Goal: Navigation & Orientation: Find specific page/section

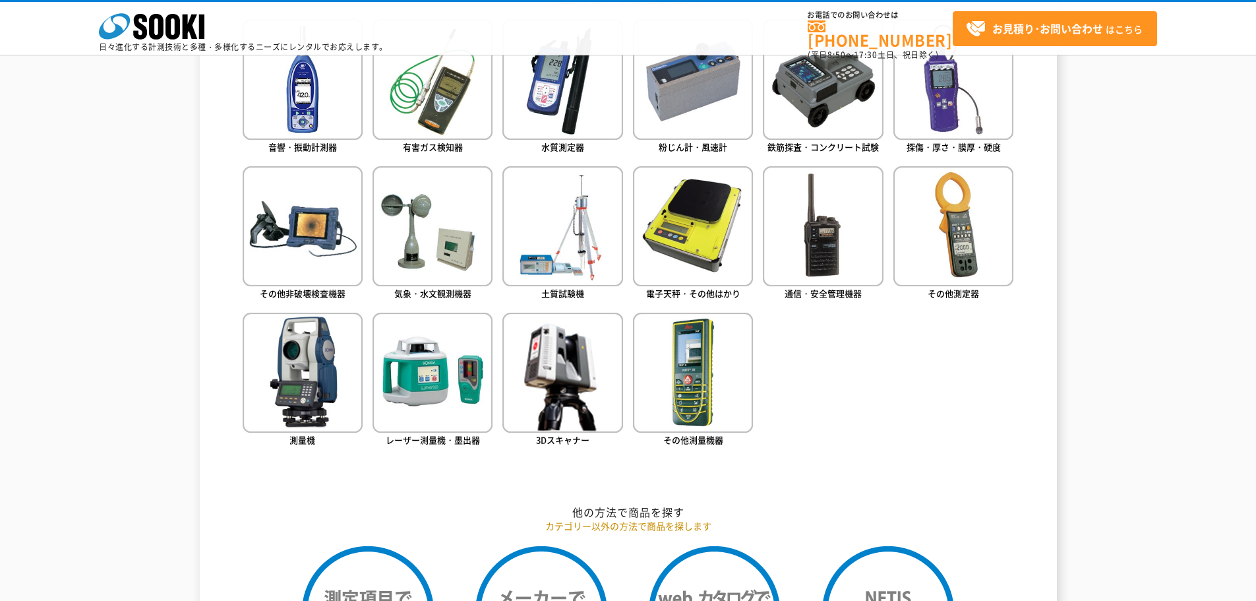
scroll to position [725, 0]
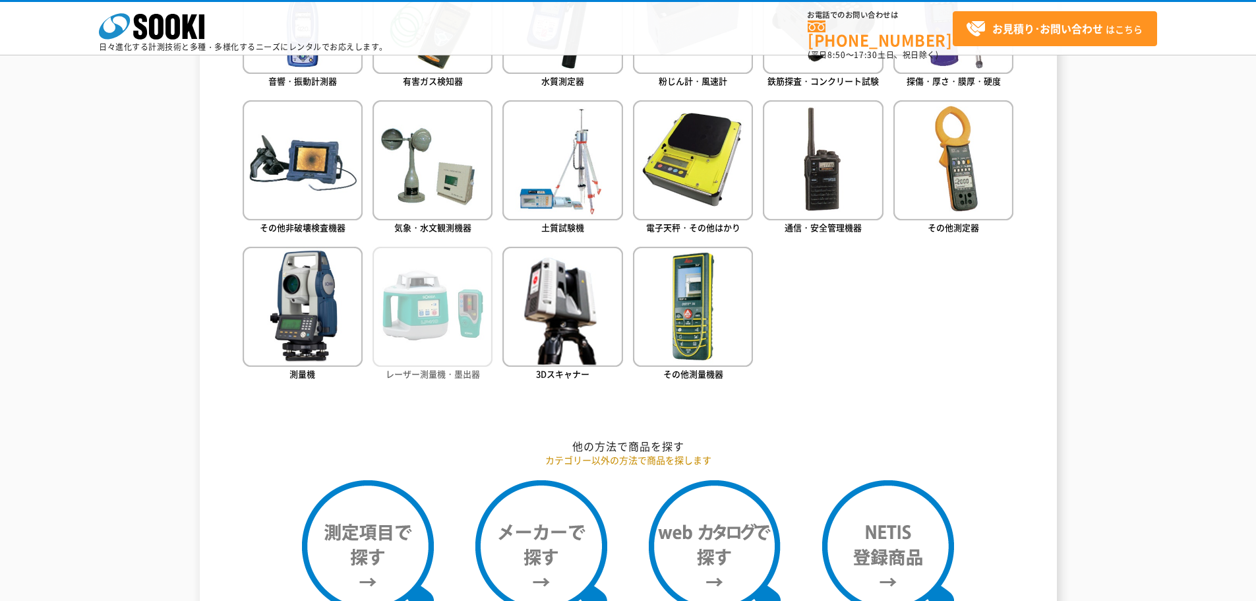
click at [431, 367] on span "レーザー測量機・墨出器" at bounding box center [433, 373] width 94 height 13
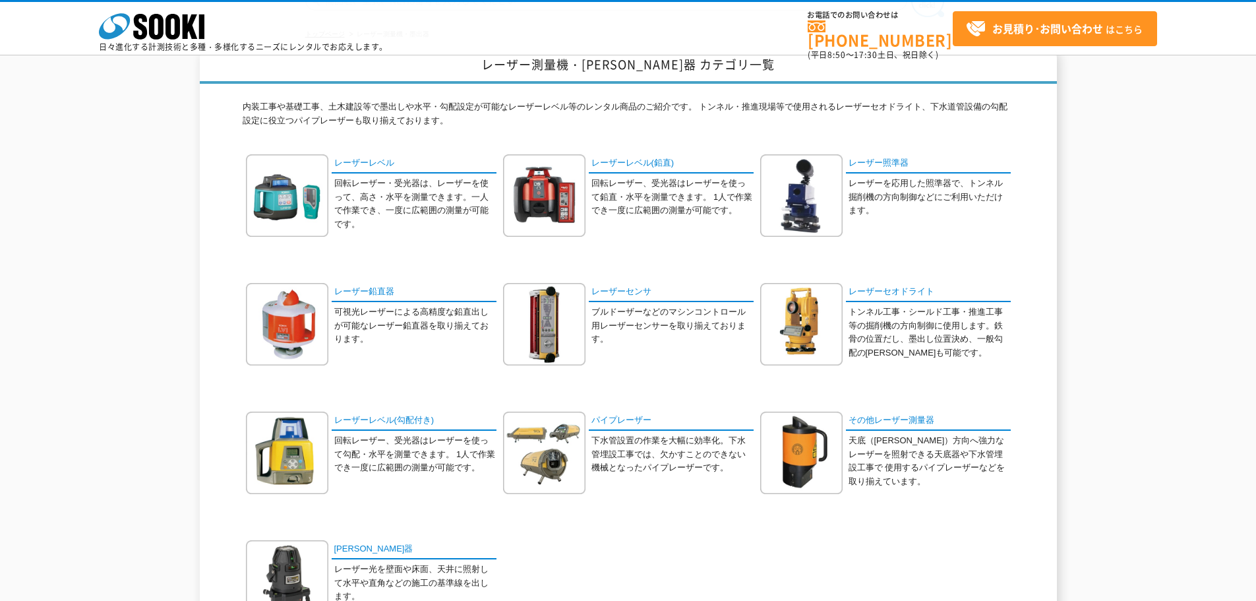
scroll to position [132, 0]
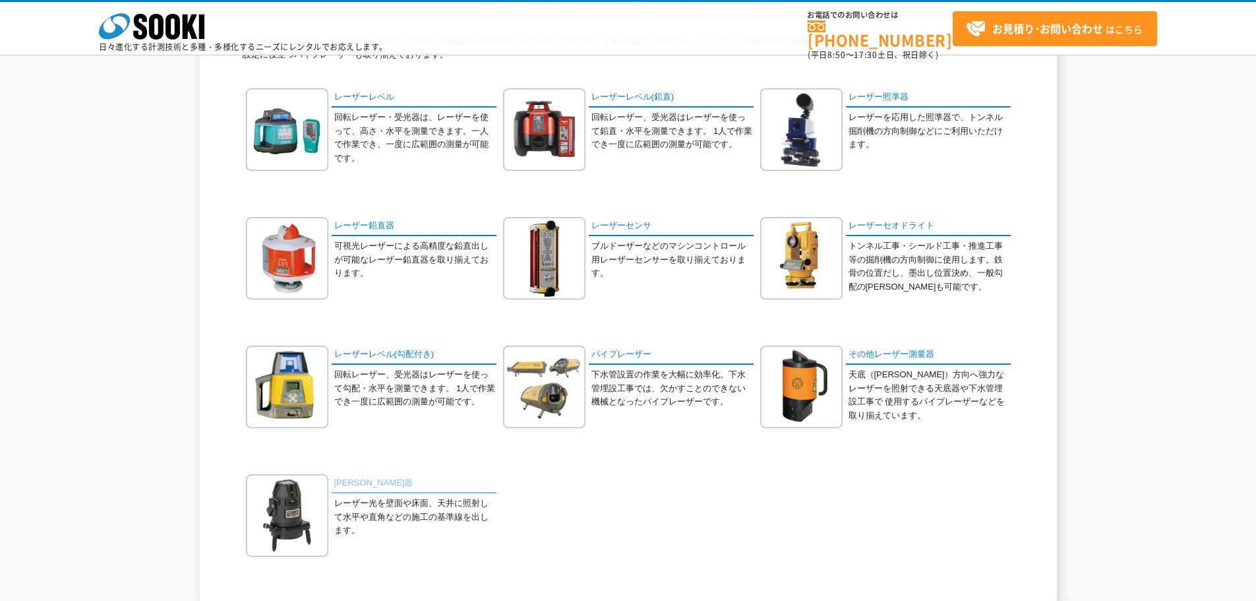
click at [352, 483] on link "[PERSON_NAME]器" at bounding box center [414, 483] width 165 height 19
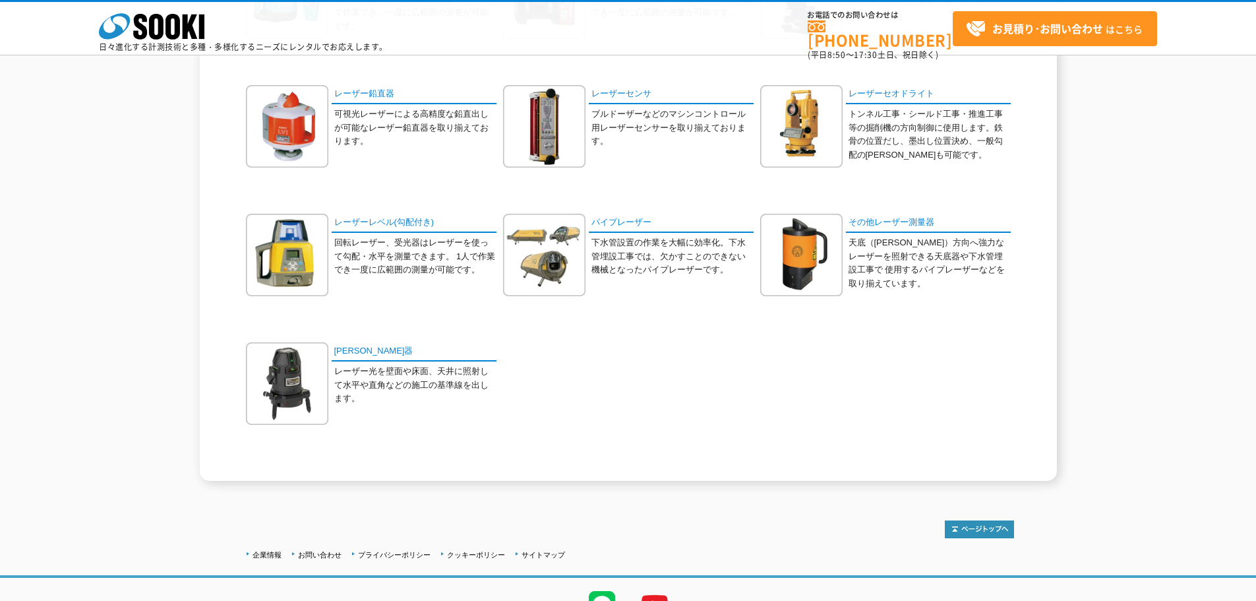
scroll to position [332, 0]
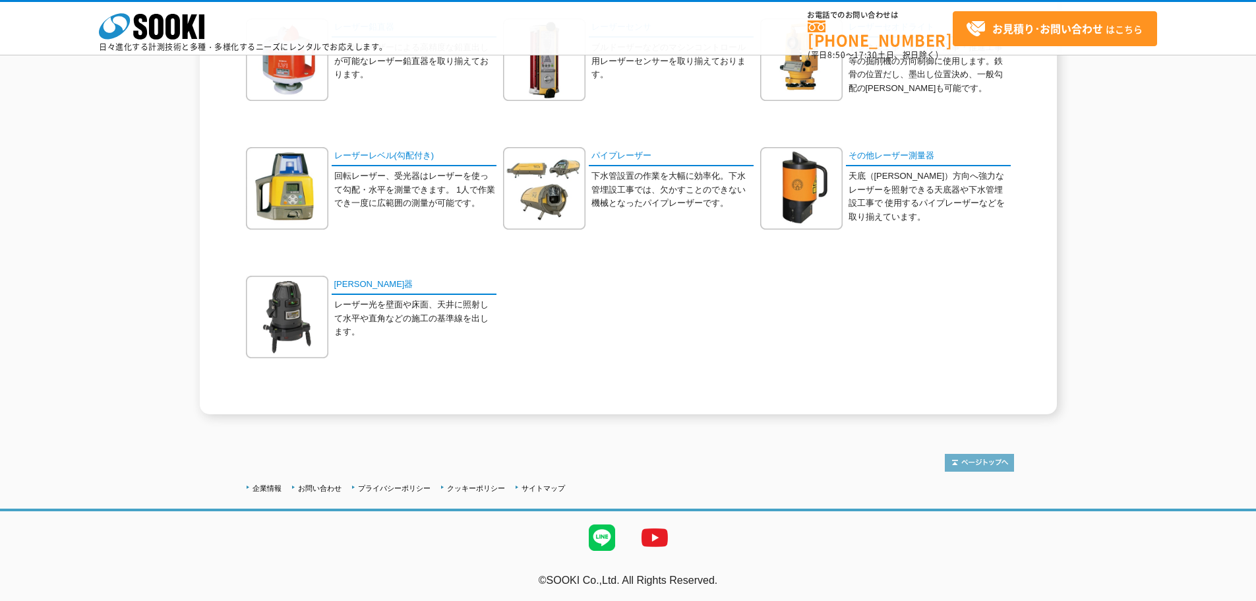
click at [967, 459] on img at bounding box center [979, 463] width 69 height 18
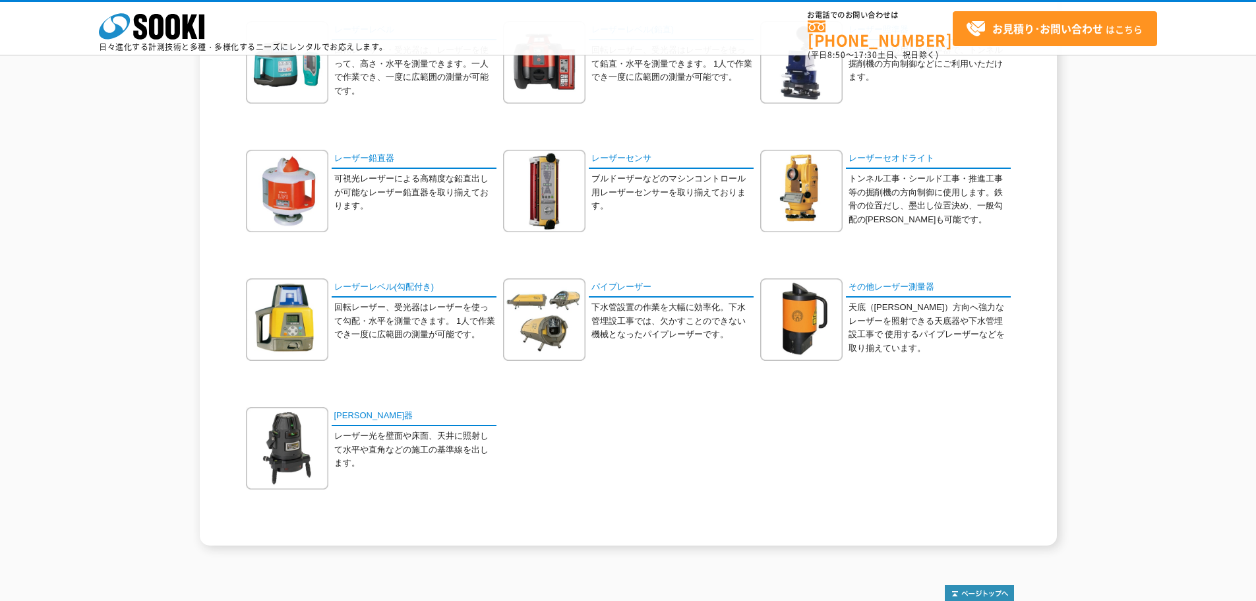
scroll to position [265, 0]
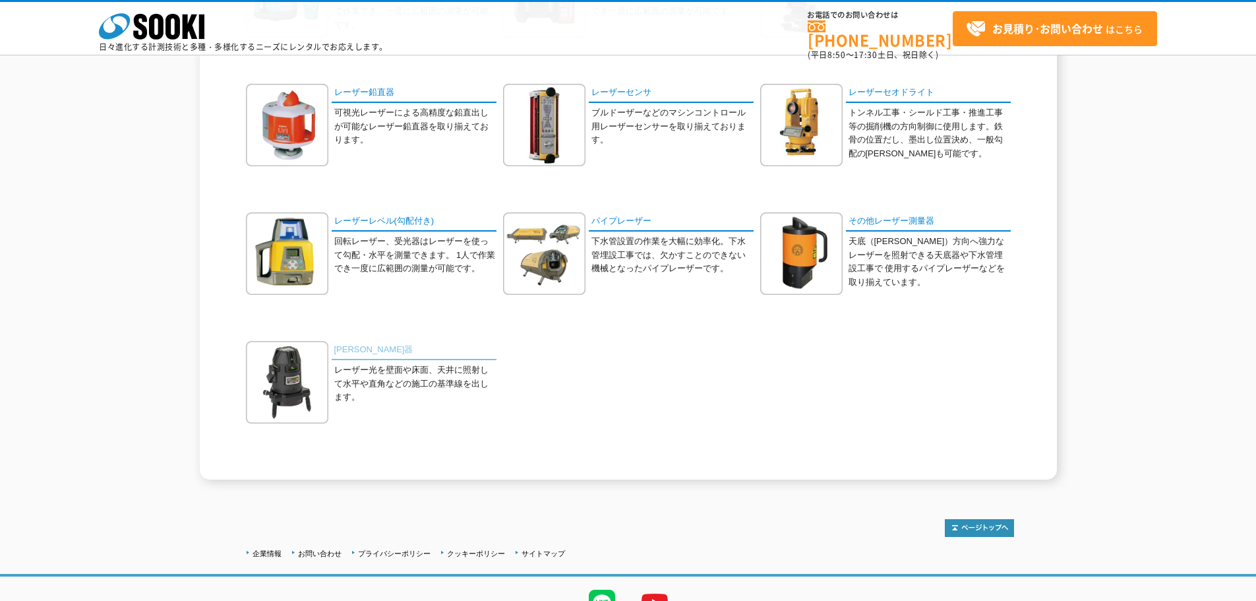
click at [344, 350] on link "墨出器" at bounding box center [414, 350] width 165 height 19
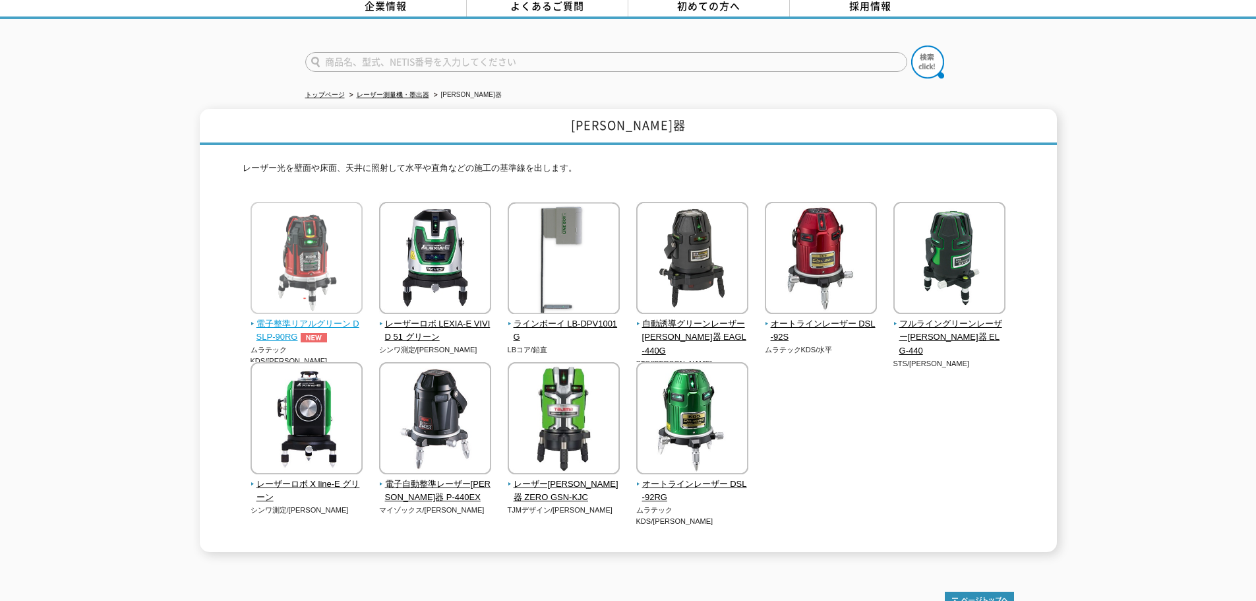
scroll to position [132, 0]
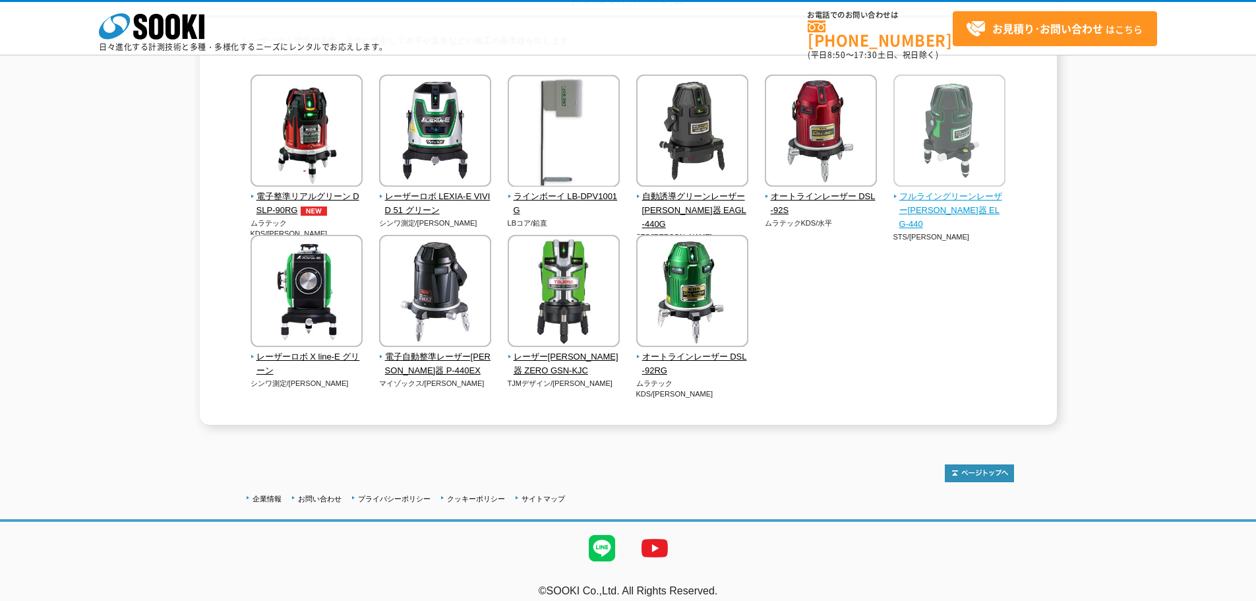
click at [950, 196] on span "フルライングリーンレーザー[PERSON_NAME]器 ELG-440" at bounding box center [950, 210] width 113 height 41
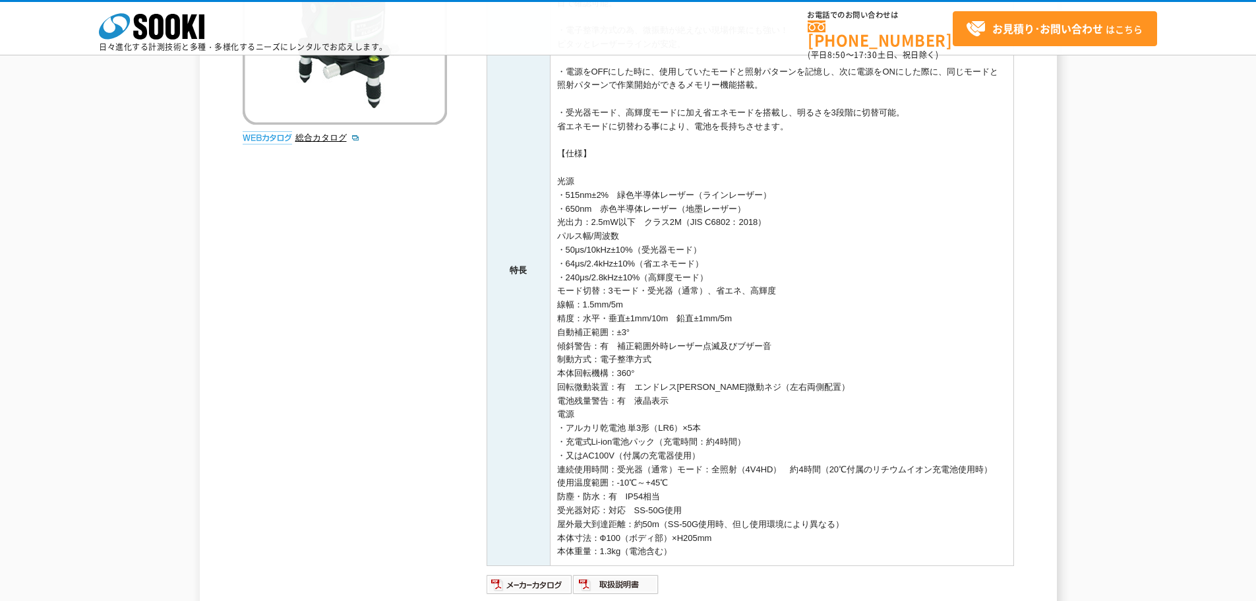
scroll to position [462, 0]
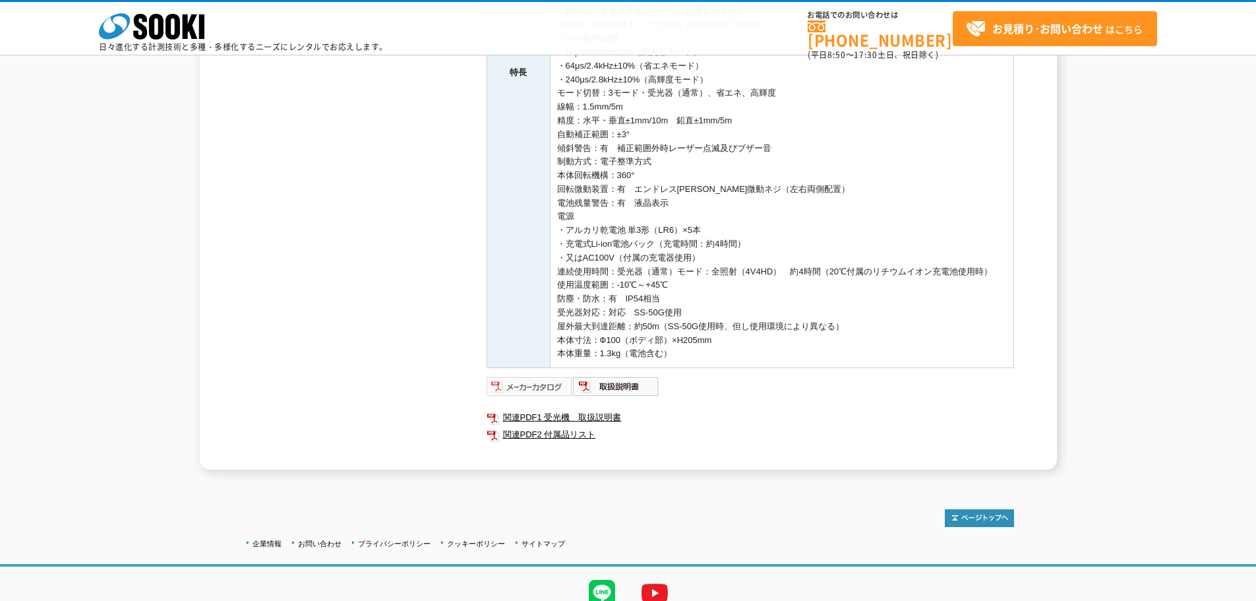
click at [536, 389] on img at bounding box center [530, 386] width 86 height 21
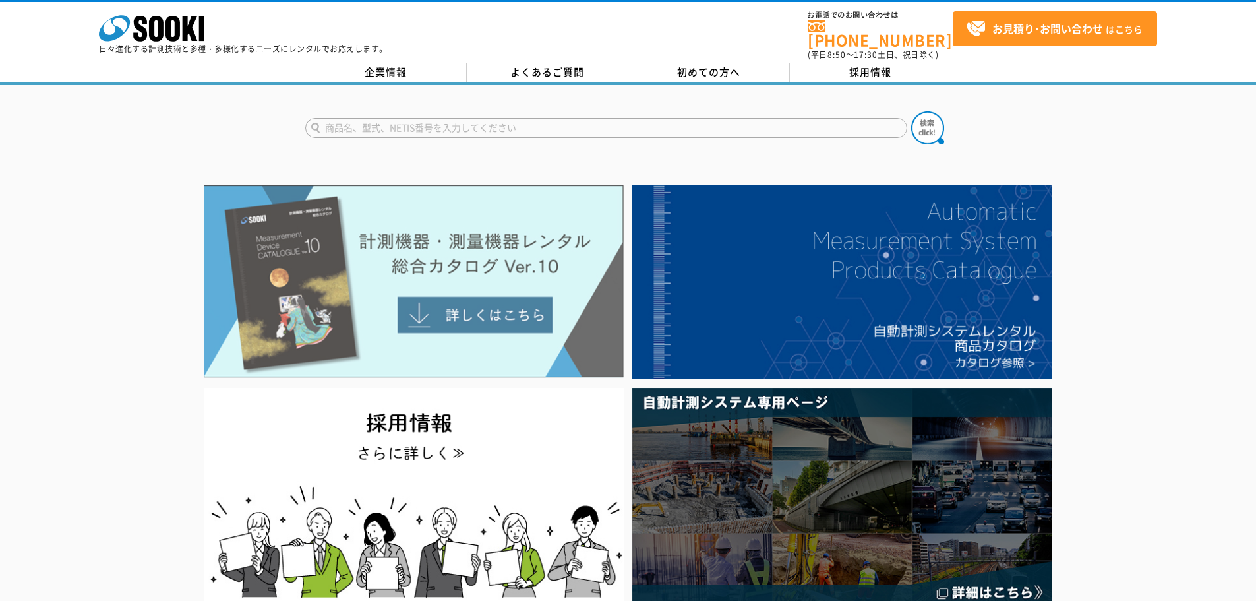
click at [472, 303] on img at bounding box center [414, 281] width 420 height 193
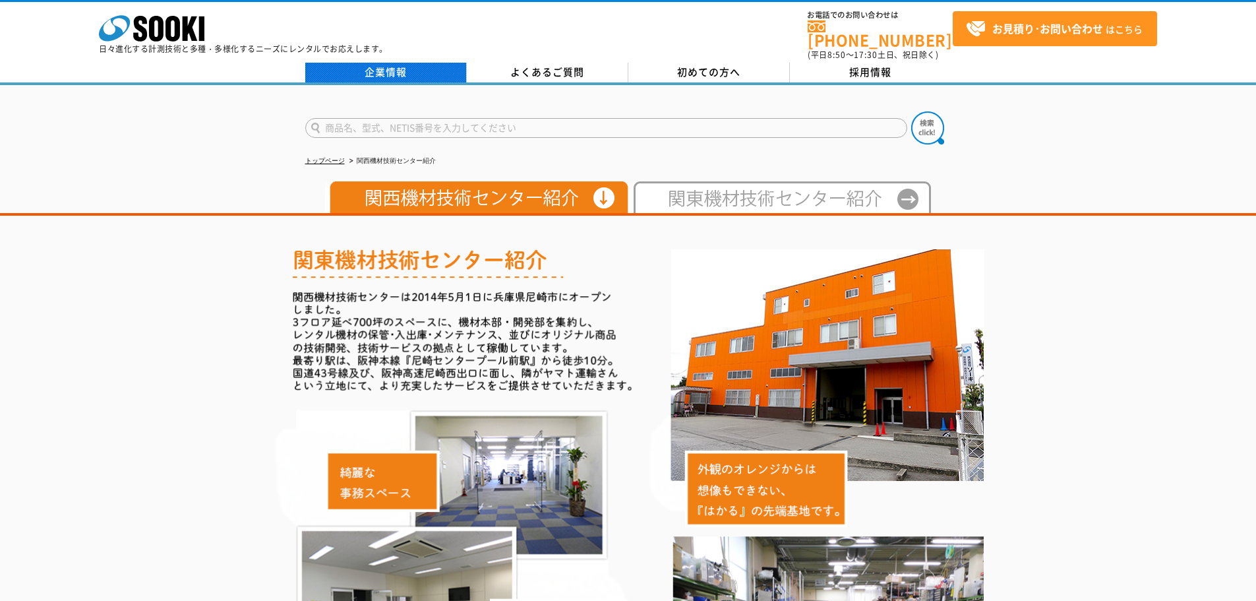
click at [392, 63] on link "企業情報" at bounding box center [386, 73] width 162 height 20
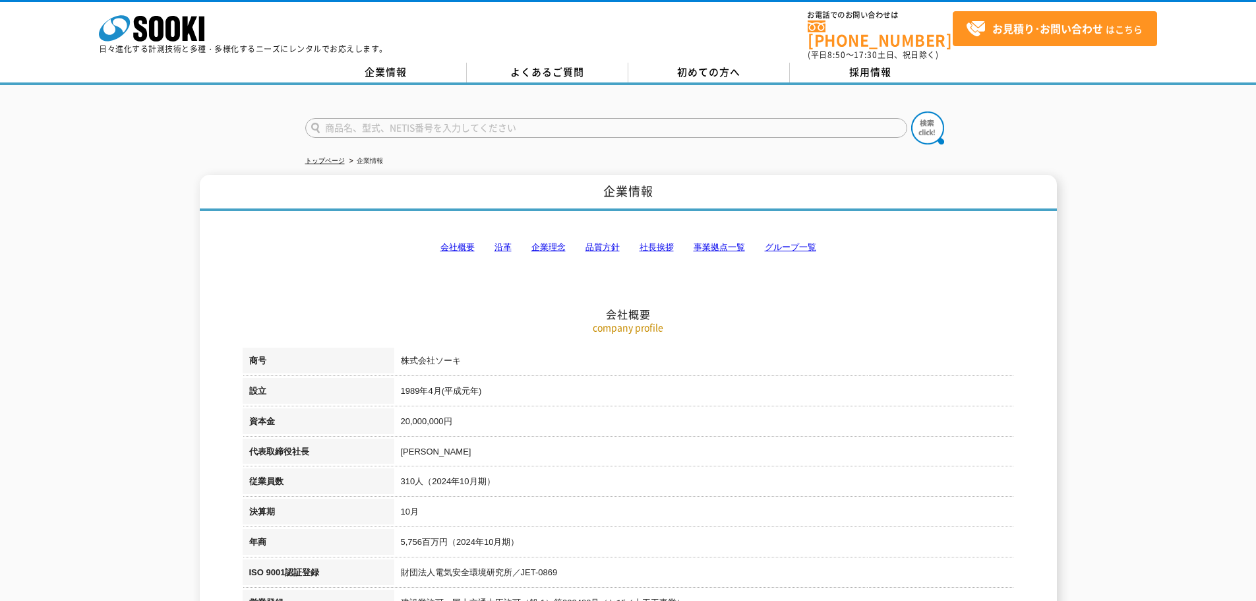
click at [720, 242] on link "事業拠点一覧" at bounding box center [719, 247] width 51 height 10
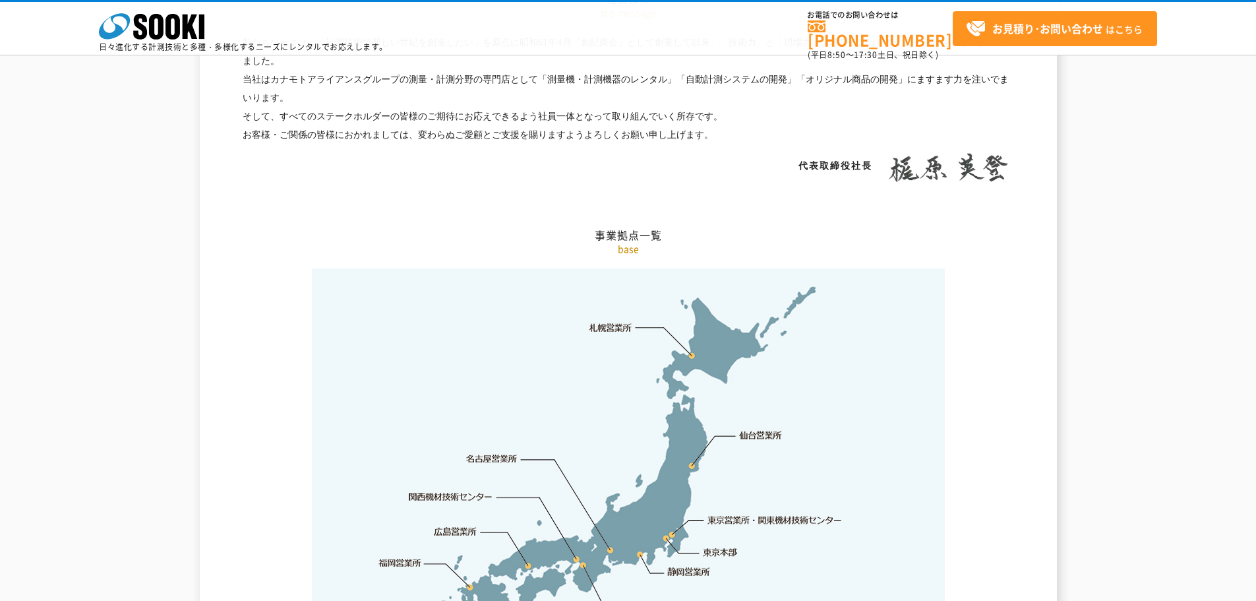
scroll to position [2649, 0]
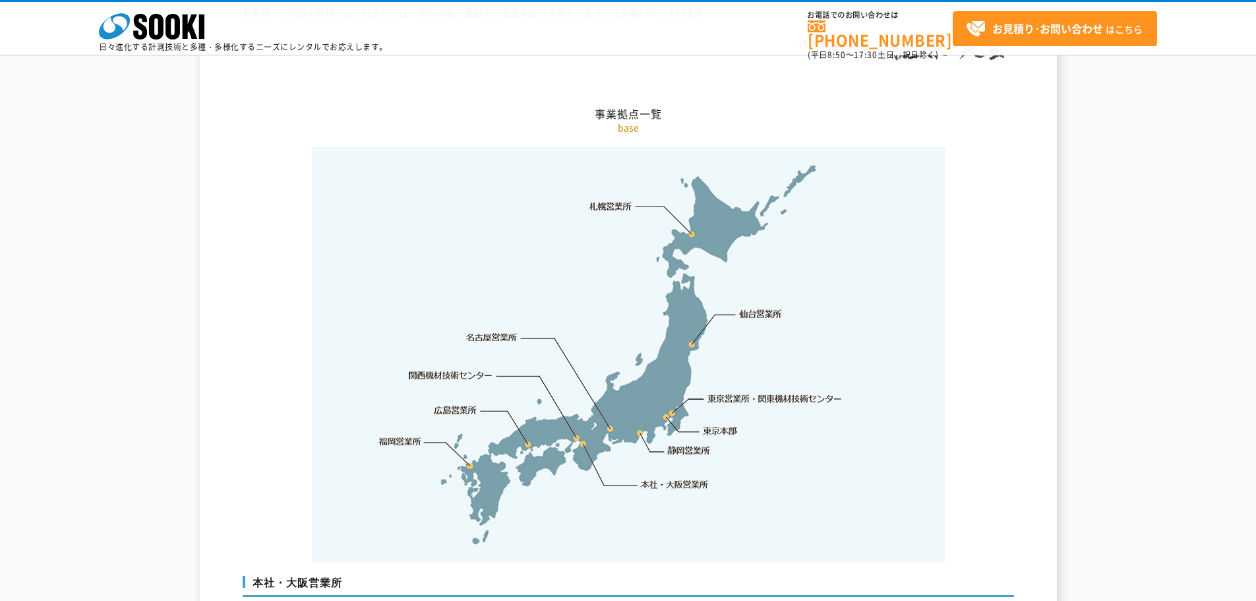
click at [449, 369] on link "関西機材技術センター" at bounding box center [451, 375] width 84 height 13
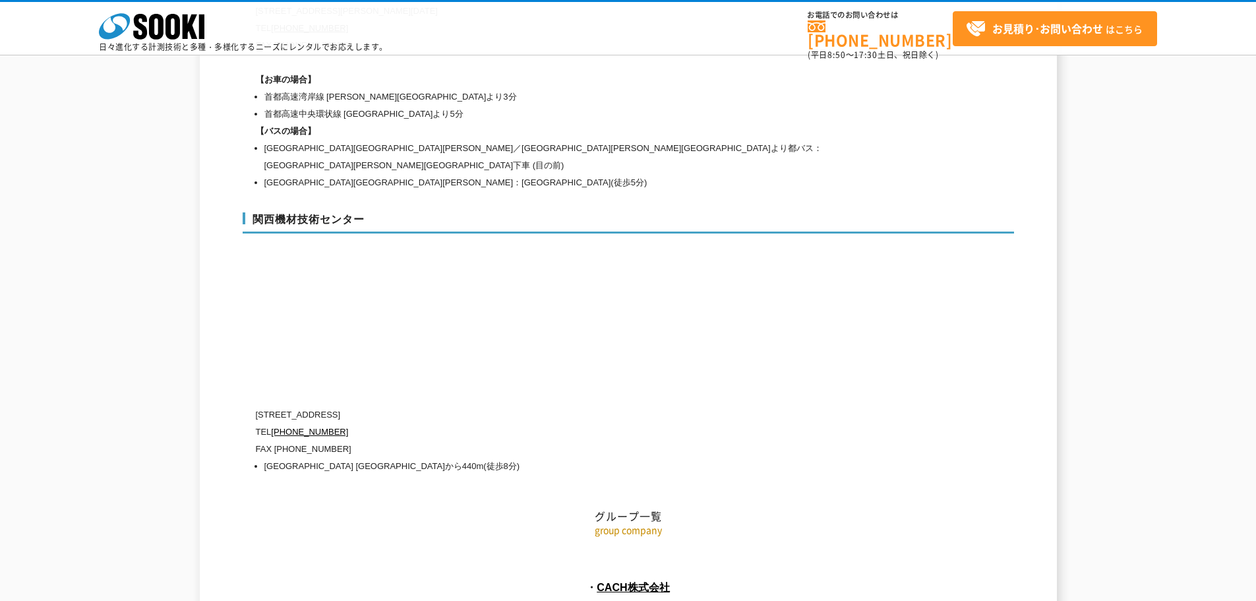
scroll to position [5926, 0]
